Goal: Task Accomplishment & Management: Use online tool/utility

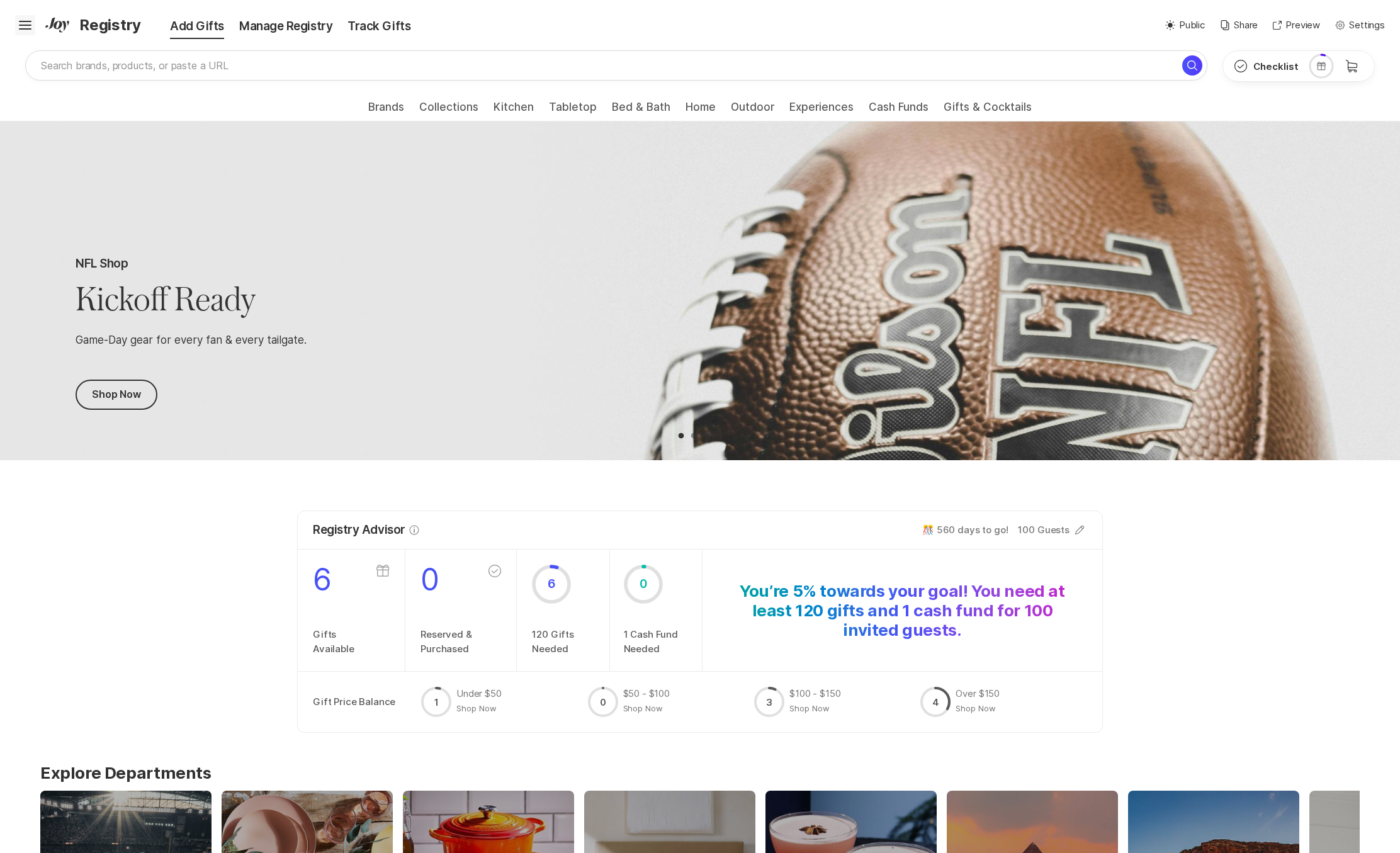
click at [25, 23] on icon "Hamburger" at bounding box center [25, 25] width 20 height 20
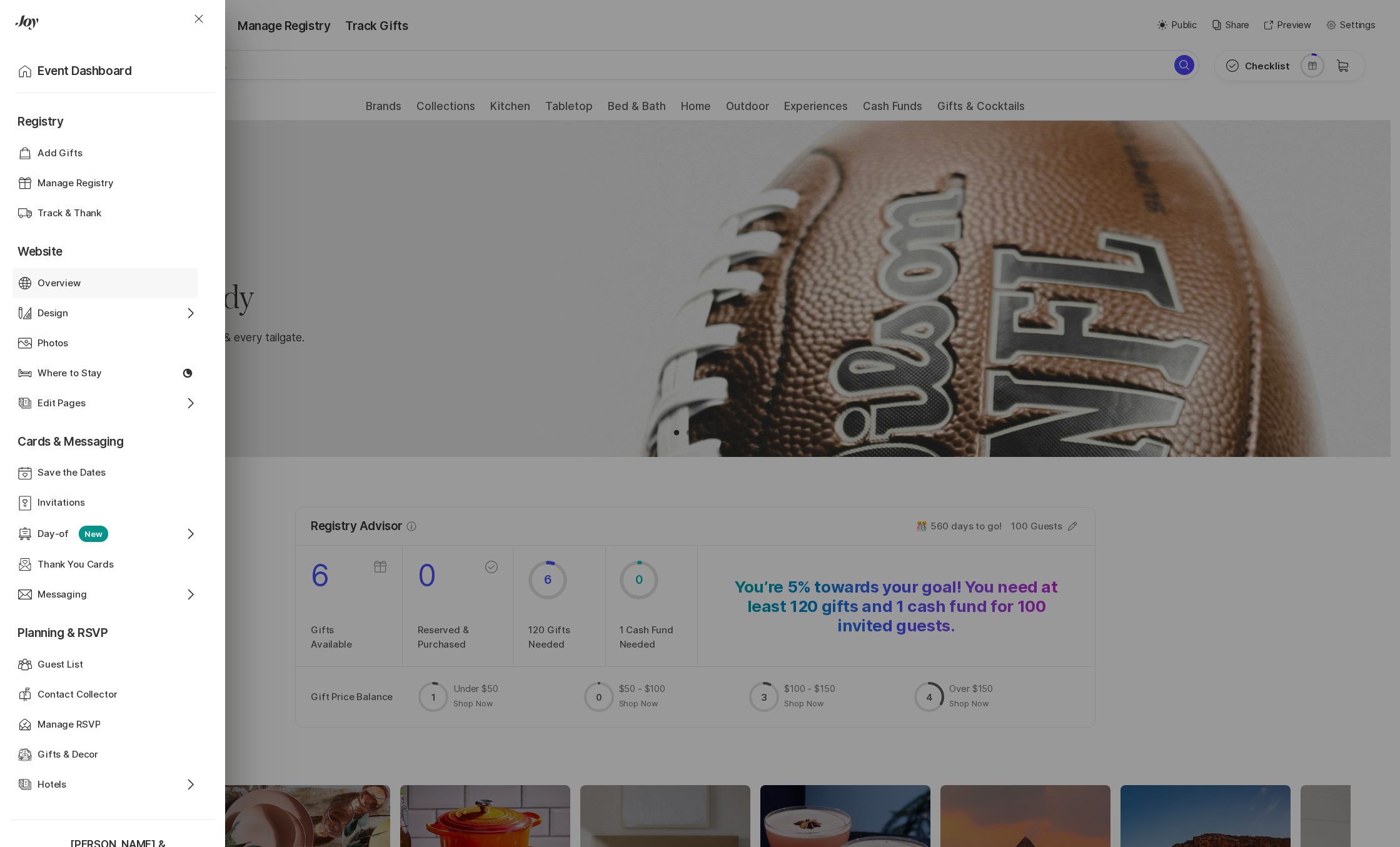
click at [91, 277] on div "Overview" at bounding box center [105, 284] width 135 height 14
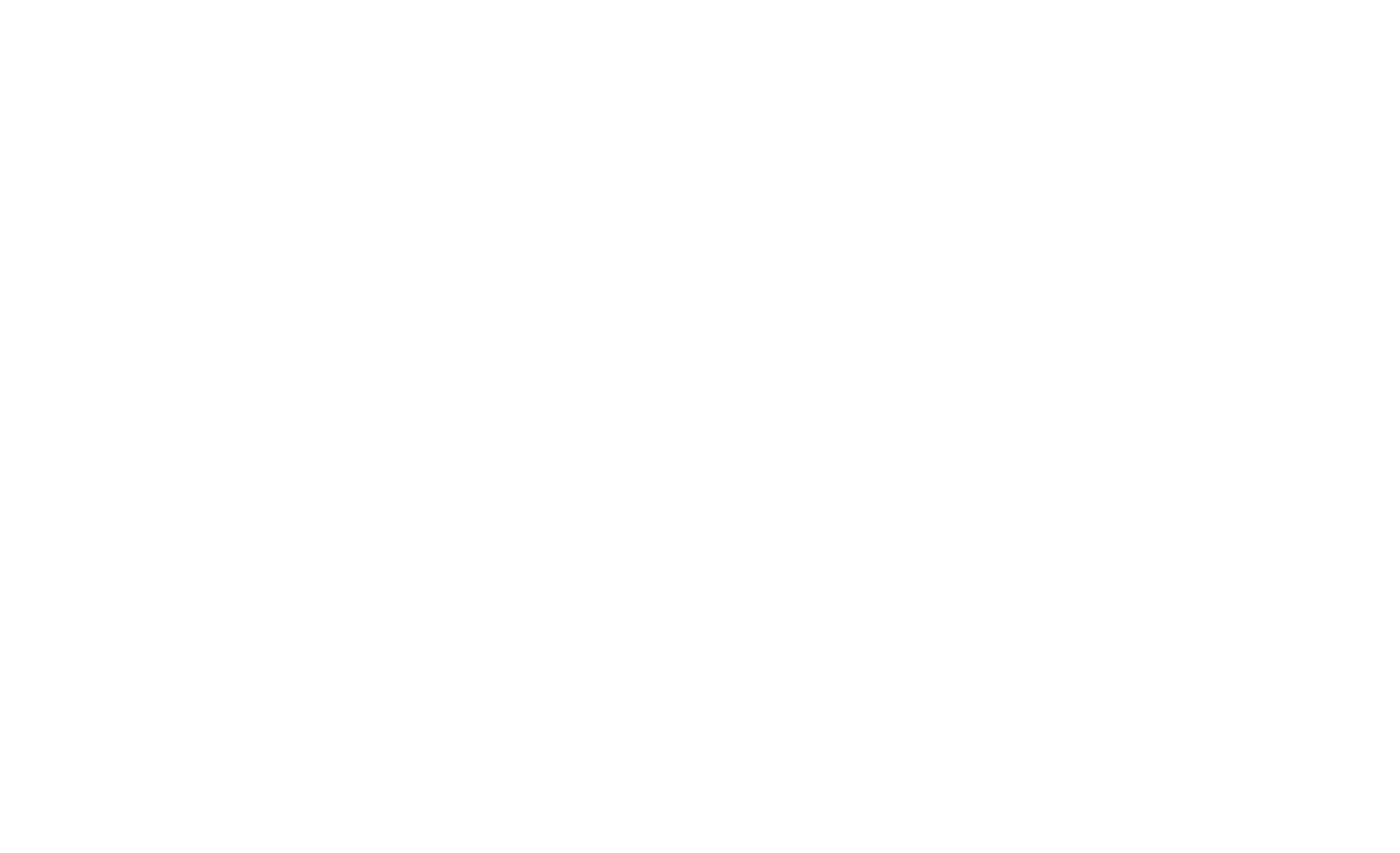
click at [0, 0] on div "Hamburger Website Overview Design Option Select Down Photos Edit Pages Option S…" at bounding box center [0, 0] width 0 height 0
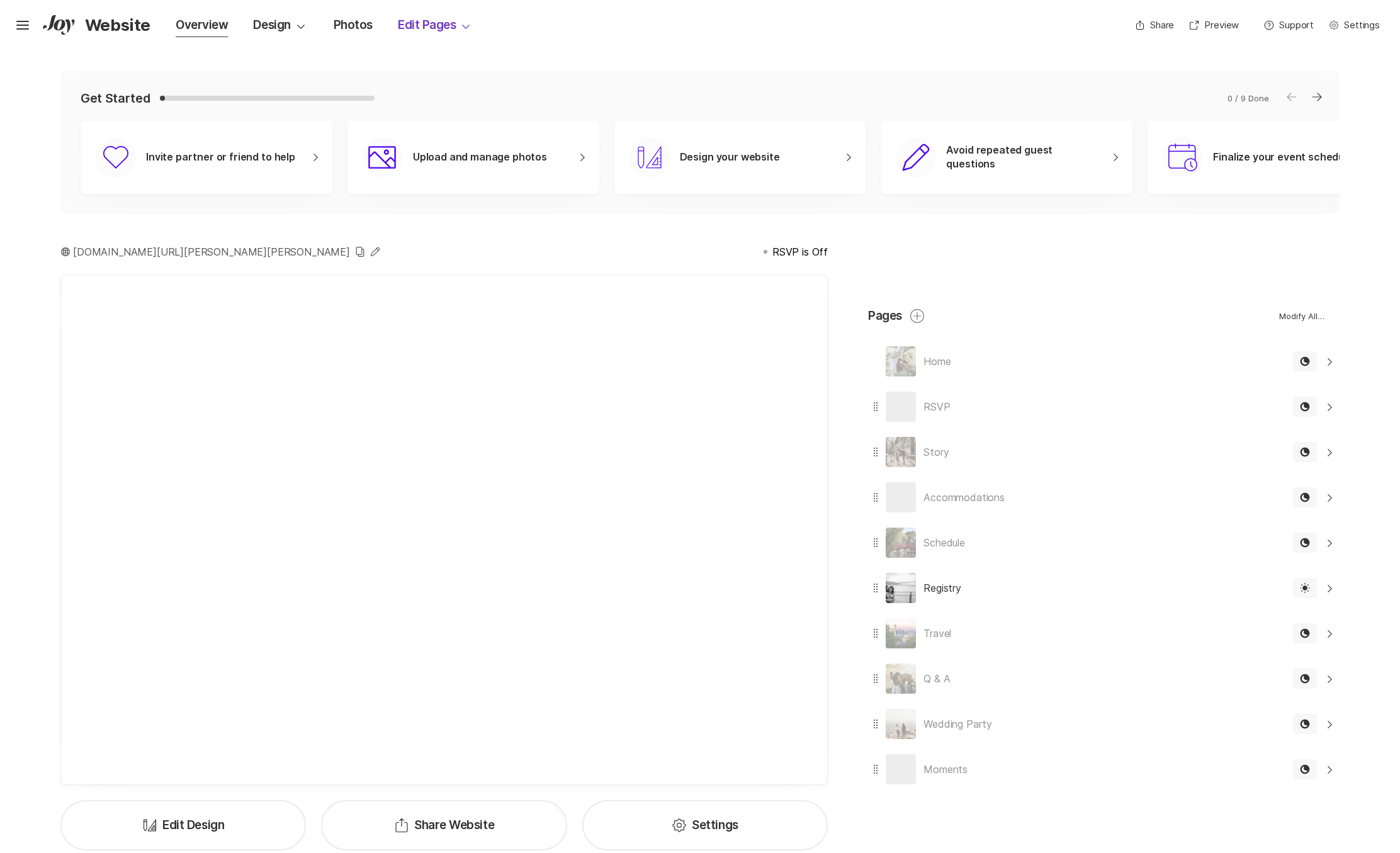
click at [419, 27] on div "Edit Pages Option Select Down" at bounding box center [435, 25] width 75 height 18
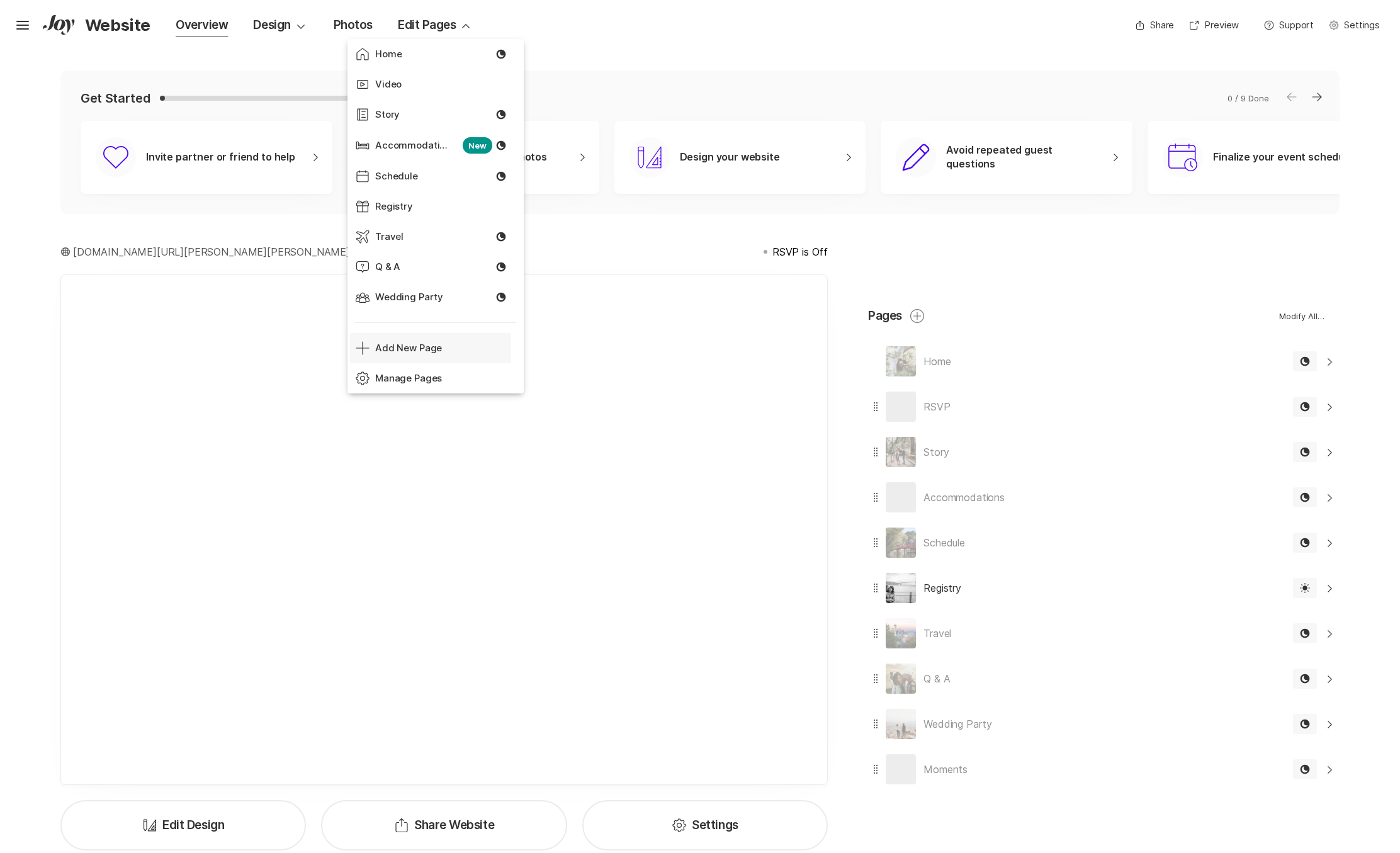
click at [414, 338] on div "Add Add New Page" at bounding box center [433, 348] width 156 height 30
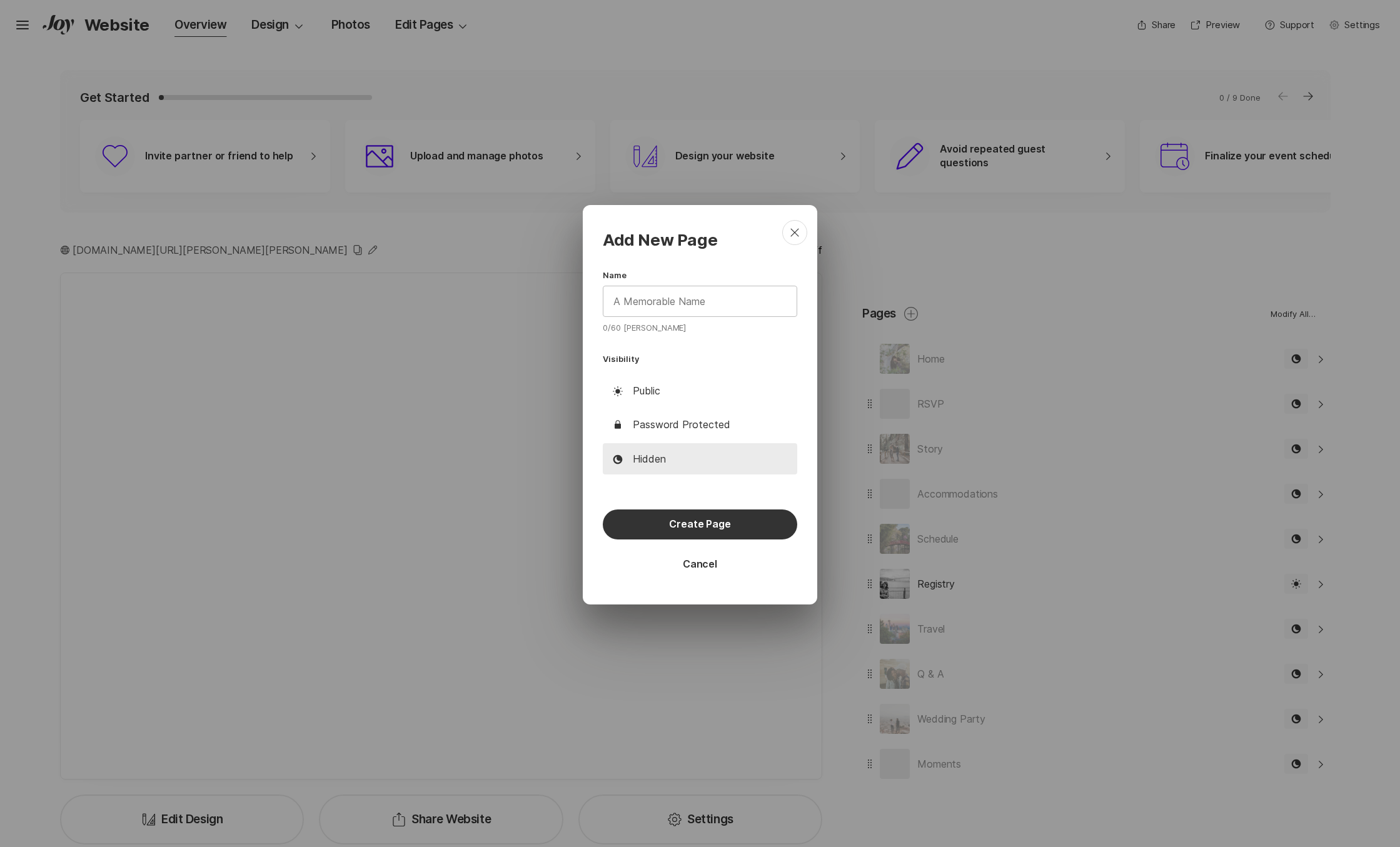
click at [659, 296] on input "text" at bounding box center [699, 301] width 193 height 30
type input "Things To Do"
click at [692, 524] on button "Create Page" at bounding box center [699, 524] width 195 height 30
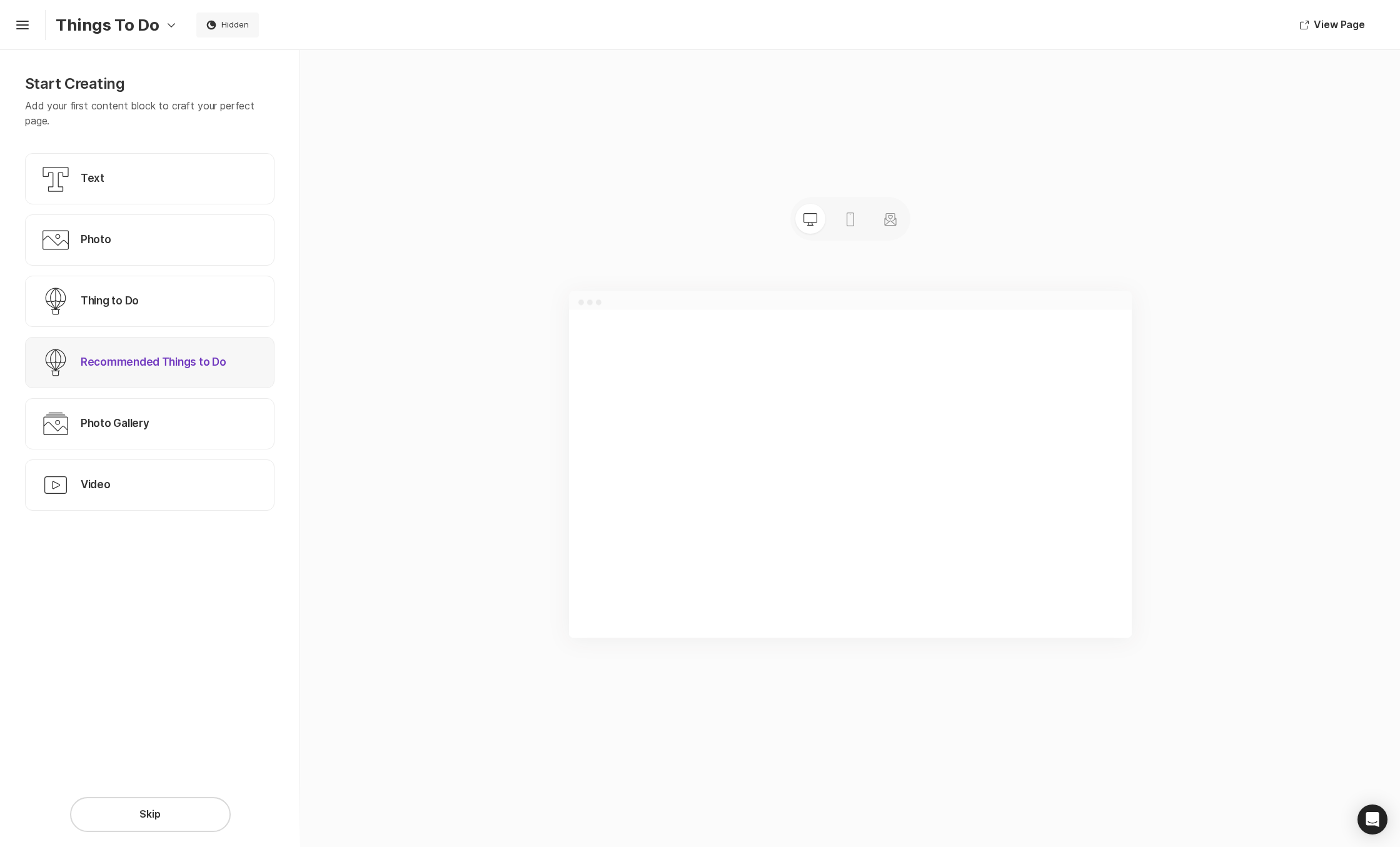
click at [122, 360] on p "Recommended Things to Do" at bounding box center [153, 362] width 145 height 15
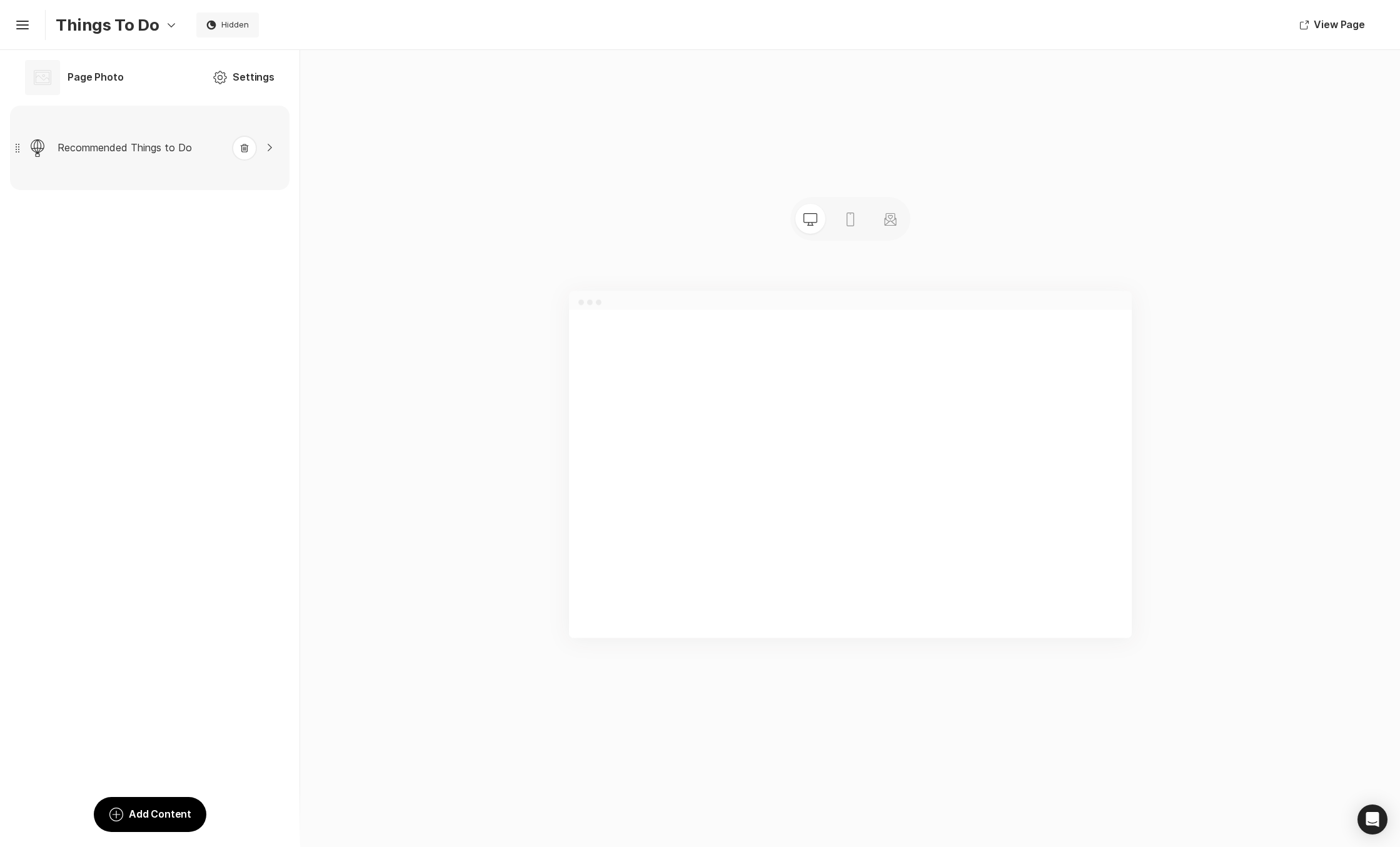
click at [91, 137] on div "Experiences Recommended Things to Do Chevron Right Square Trash" at bounding box center [142, 148] width 265 height 44
click at [166, 450] on div "Page Photo Page Photo Settings Settings Experiences Recommended Things to Do Ch…" at bounding box center [149, 448] width 300 height 797
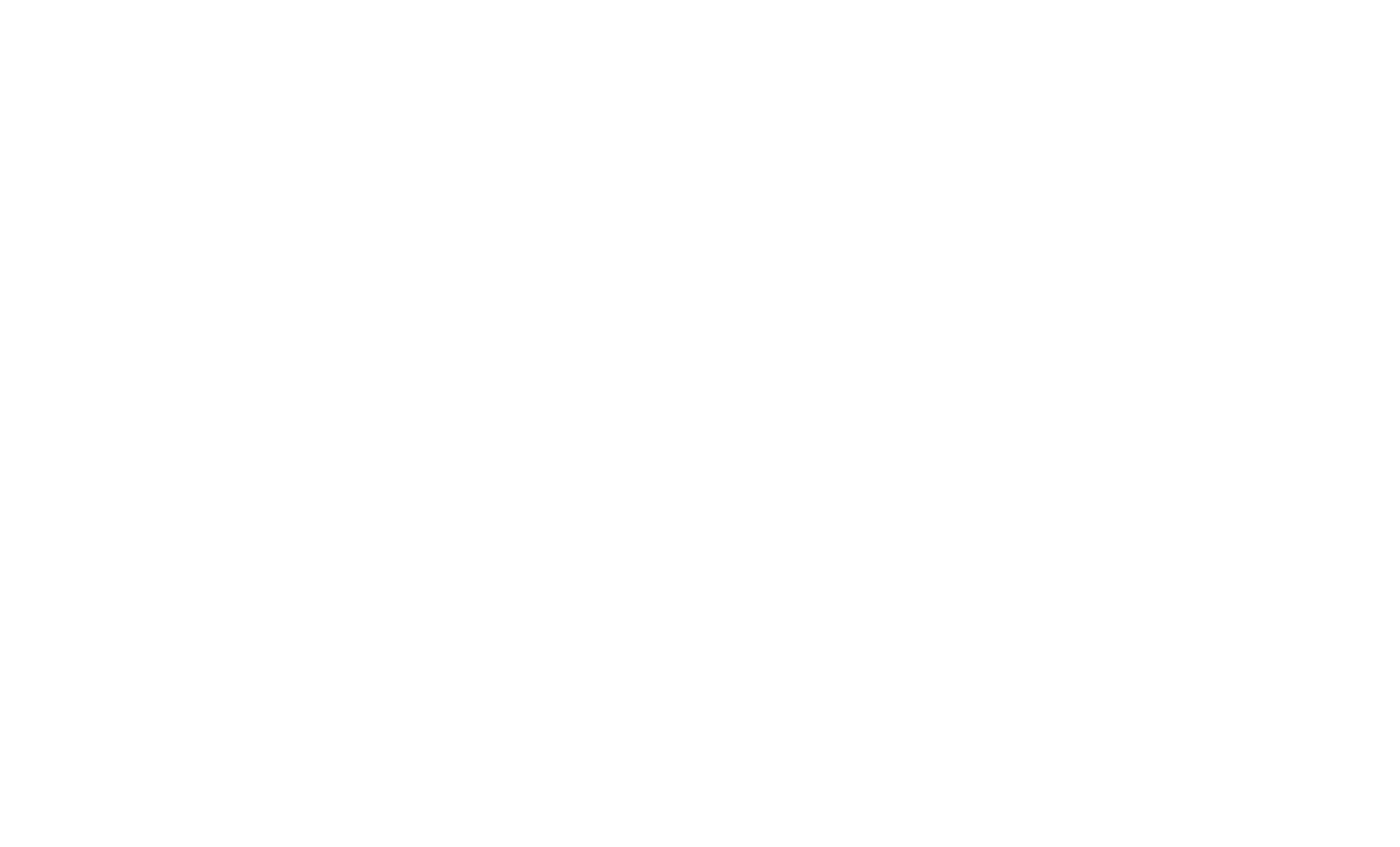
click at [152, 818] on div at bounding box center [700, 424] width 1400 height 847
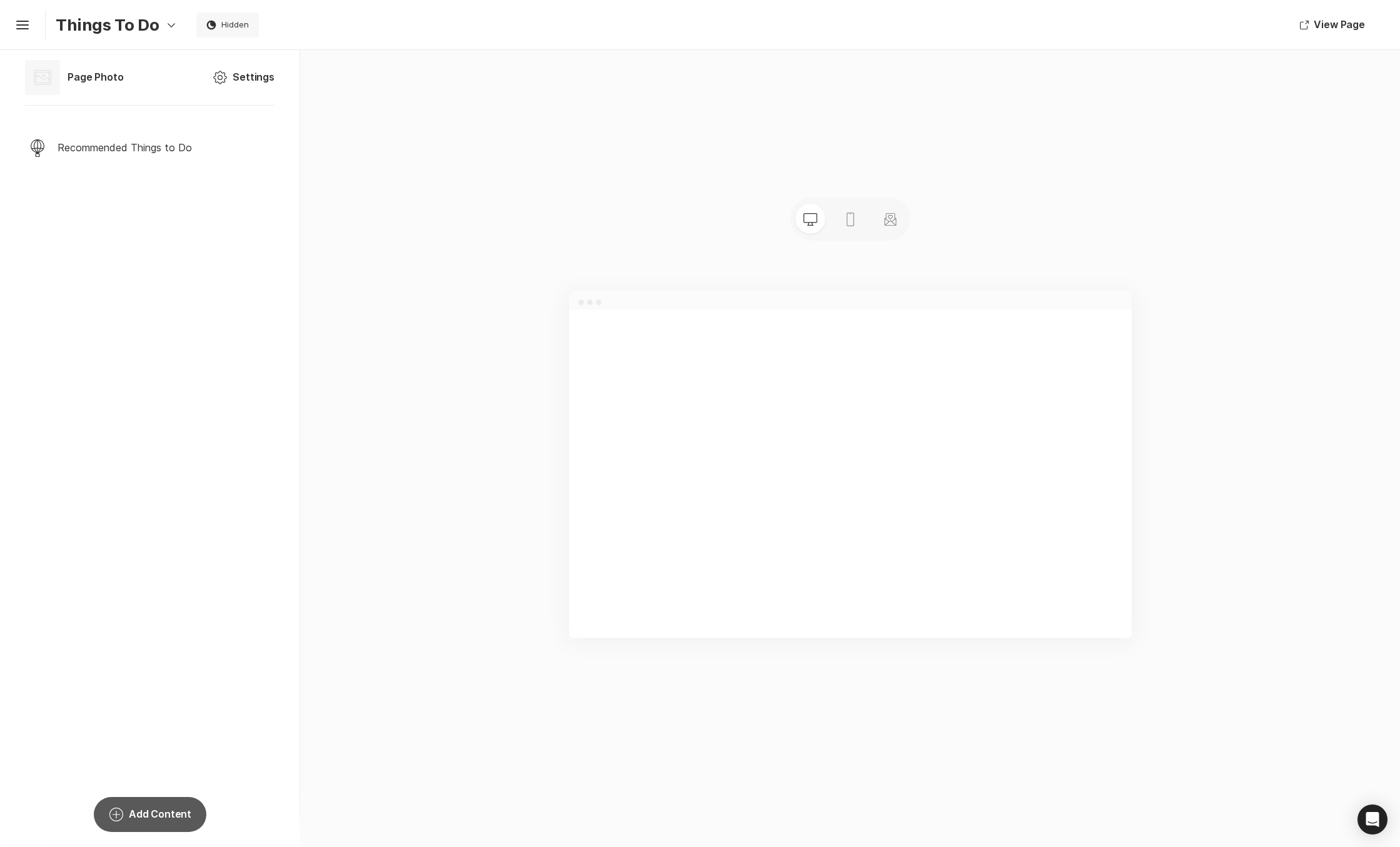
click at [142, 806] on button "Add Circle Add Content" at bounding box center [150, 814] width 113 height 35
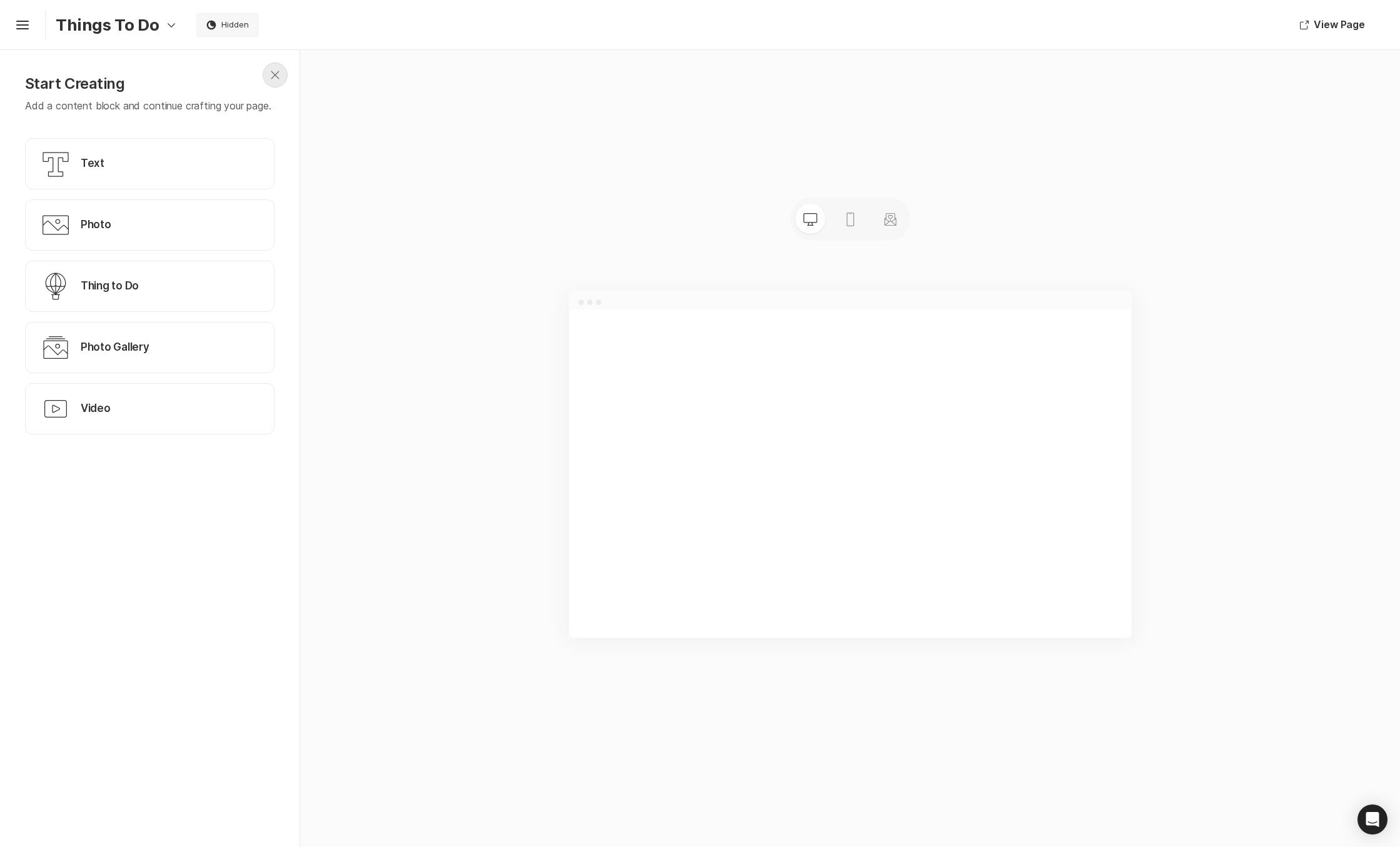
click at [273, 81] on icon "Close" at bounding box center [275, 75] width 15 height 15
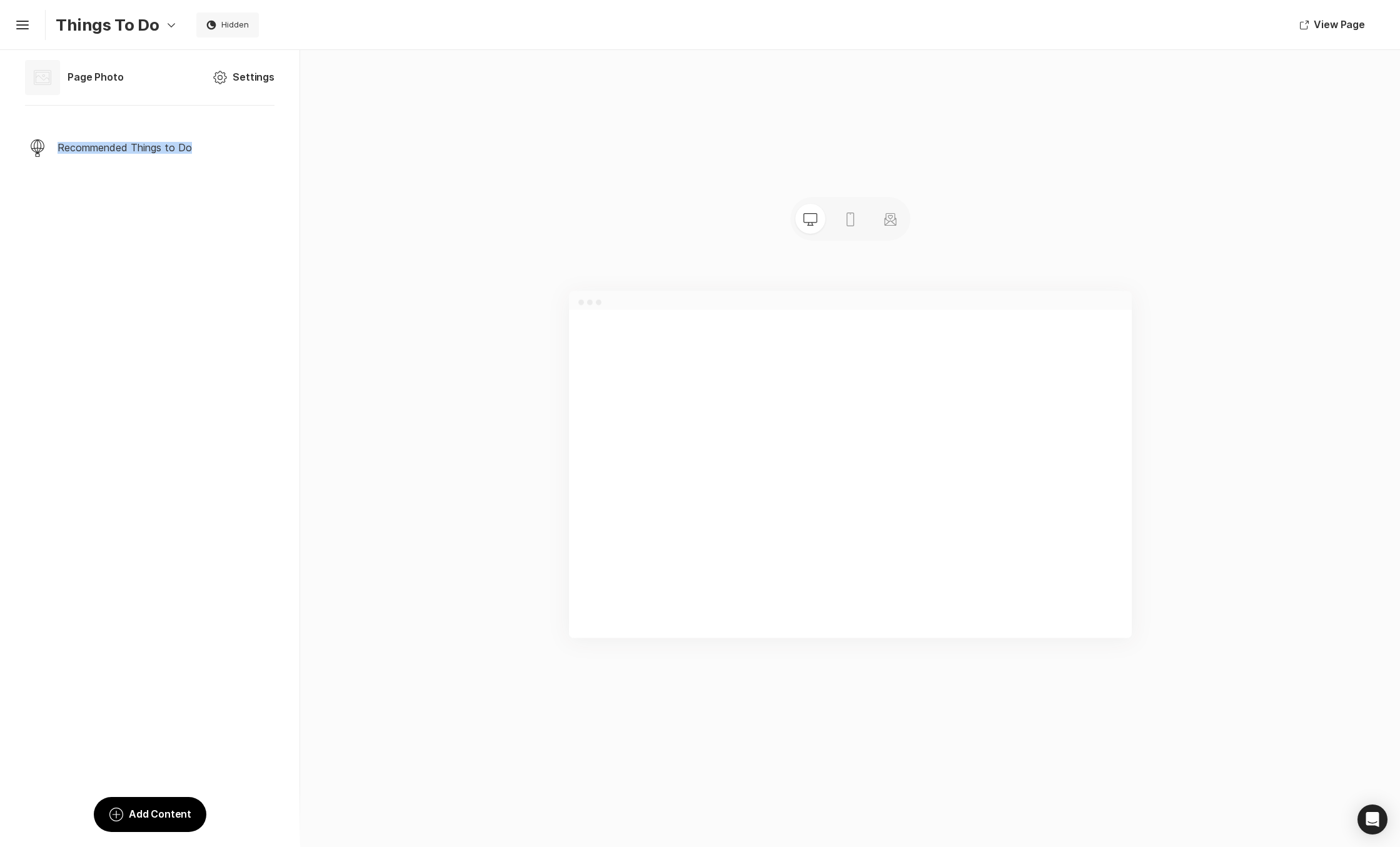
drag, startPoint x: 128, startPoint y: 163, endPoint x: 142, endPoint y: 233, distance: 71.4
click at [142, 233] on div "Experiences Recommended Things to Do Chevron Right Square To pick up a draggabl…" at bounding box center [150, 171] width 280 height 163
click at [144, 252] on div "Experiences Recommended Things to Do Chevron Right Square To pick up a draggabl…" at bounding box center [150, 171] width 280 height 163
drag, startPoint x: 135, startPoint y: 144, endPoint x: 158, endPoint y: 221, distance: 80.4
click at [183, 210] on div "Experiences Recommended Things to Do Chevron Right Square To pick up a draggabl…" at bounding box center [150, 171] width 280 height 163
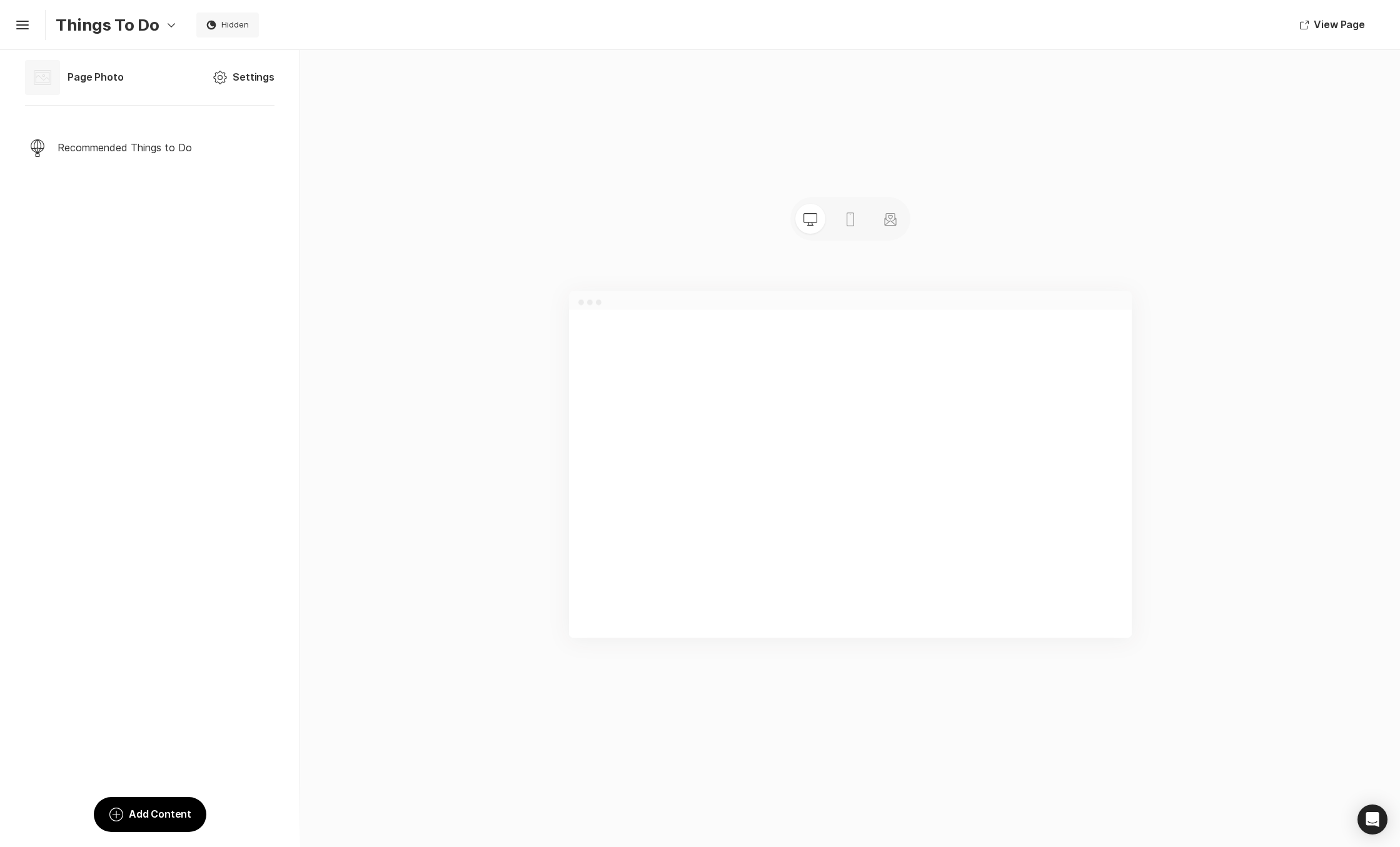
click at [127, 227] on div "Experiences Recommended Things to Do Chevron Right Square To pick up a draggabl…" at bounding box center [150, 171] width 280 height 163
drag, startPoint x: 15, startPoint y: 145, endPoint x: 321, endPoint y: 175, distance: 307.5
click at [199, 289] on div "Page Photo Page Photo Settings Settings Experiences Recommended Things to Do Ch…" at bounding box center [149, 448] width 300 height 797
click at [170, 814] on button "Add Circle Add Content" at bounding box center [150, 814] width 113 height 35
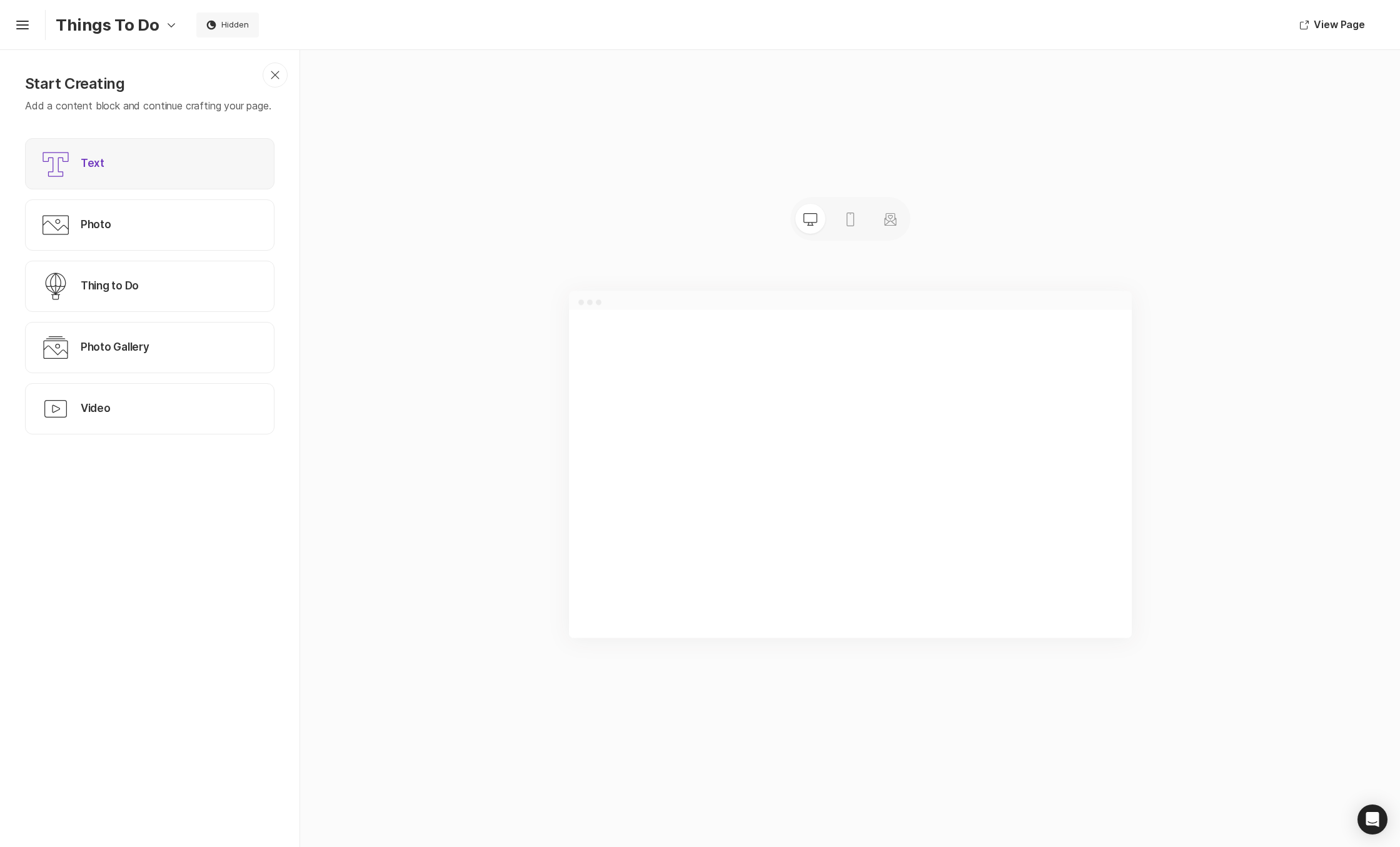
click at [107, 176] on div "Text Text" at bounding box center [149, 164] width 249 height 52
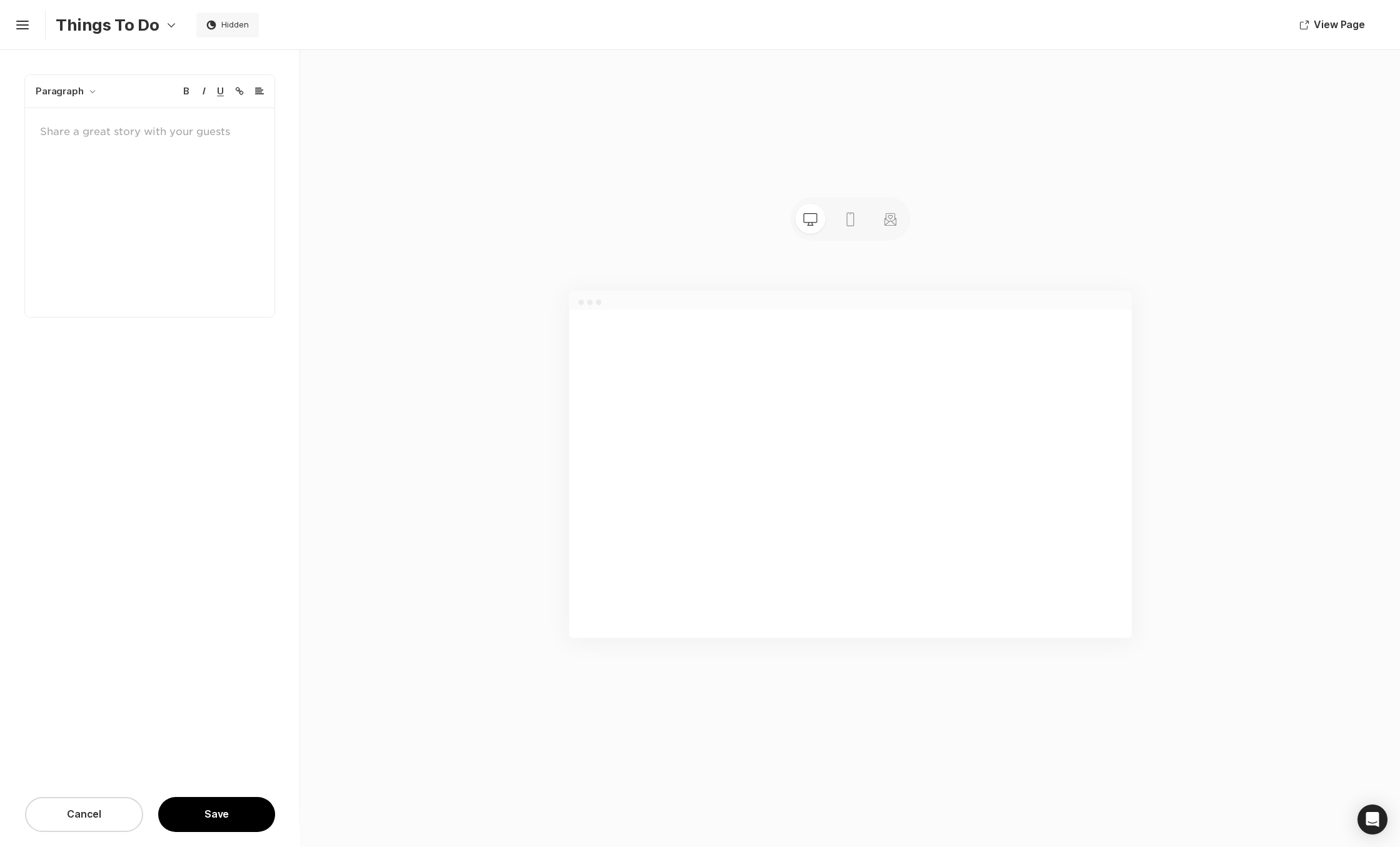
click at [108, 176] on div at bounding box center [149, 212] width 249 height 209
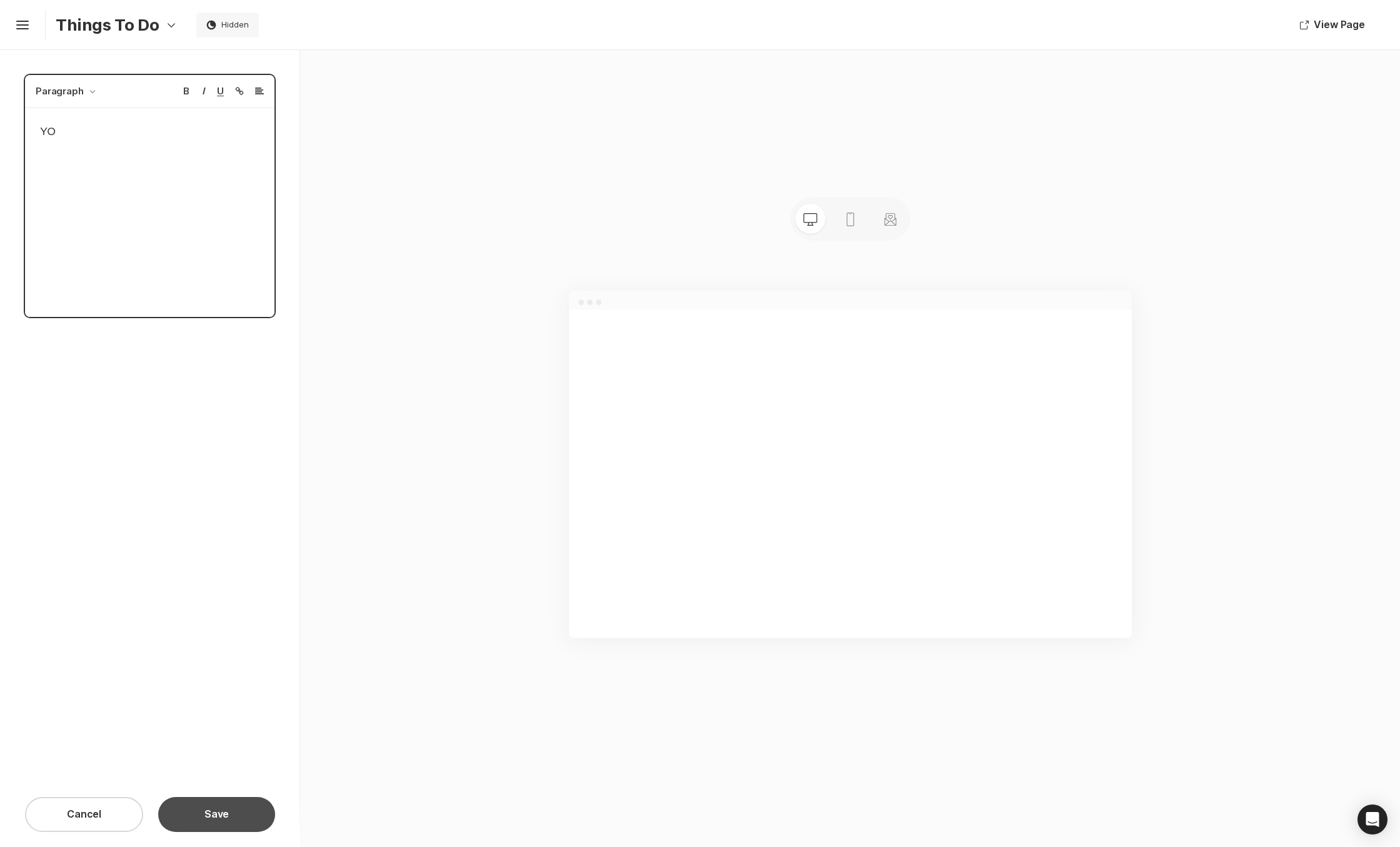
click at [215, 808] on button "Save" at bounding box center [216, 814] width 117 height 35
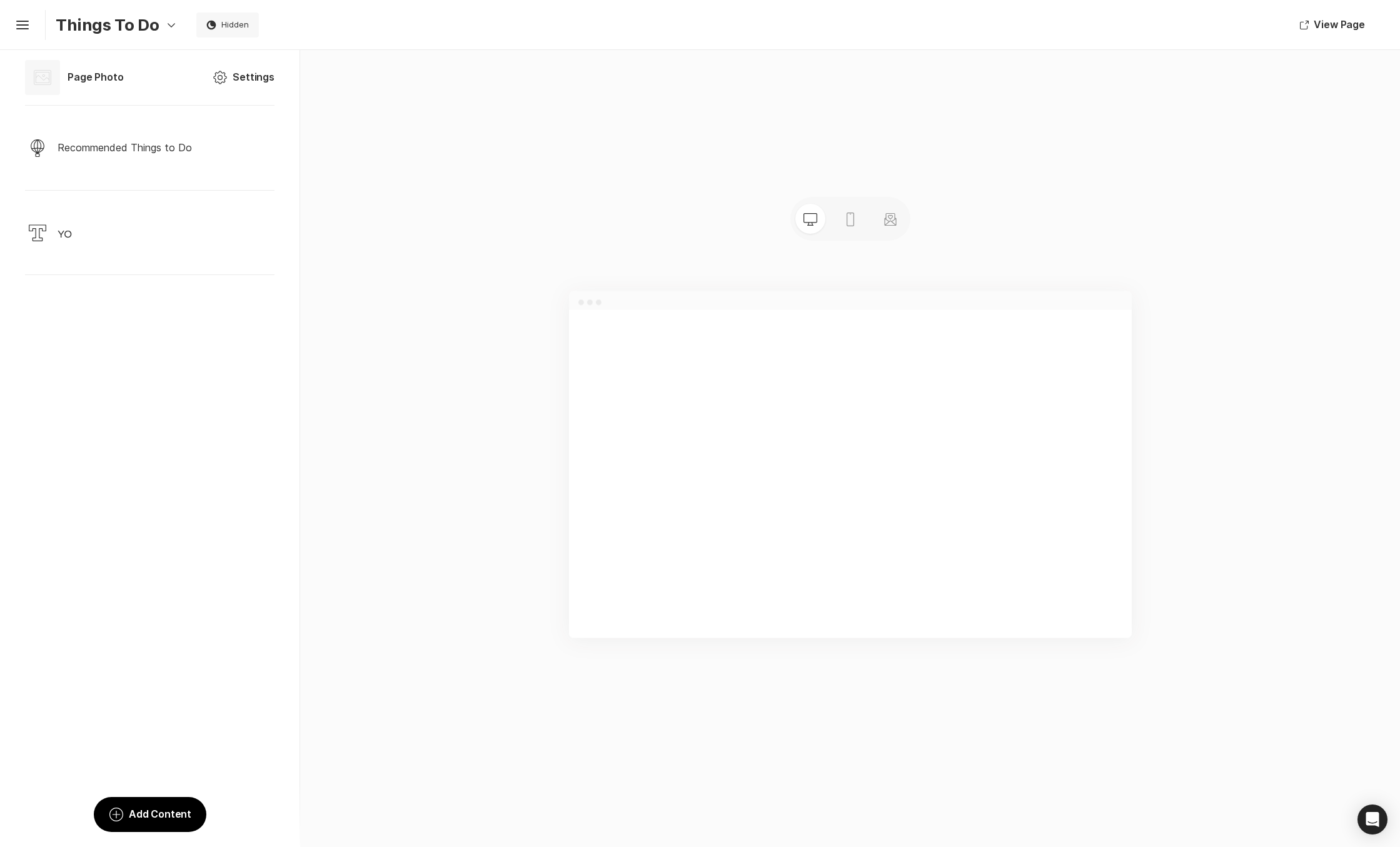
click at [1010, 254] on div at bounding box center [850, 476] width 563 height 450
